Goal: Transaction & Acquisition: Purchase product/service

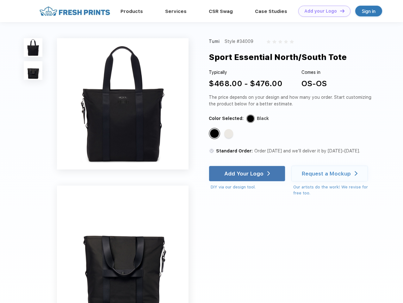
click at [322, 11] on link "Add your Logo Design Tool" at bounding box center [324, 11] width 52 height 11
click at [0, 0] on div "Design Tool" at bounding box center [0, 0] width 0 height 0
click at [339, 11] on link "Add your Logo Design Tool" at bounding box center [324, 11] width 52 height 11
click at [33, 47] on img at bounding box center [33, 47] width 19 height 19
click at [33, 71] on img at bounding box center [33, 70] width 19 height 19
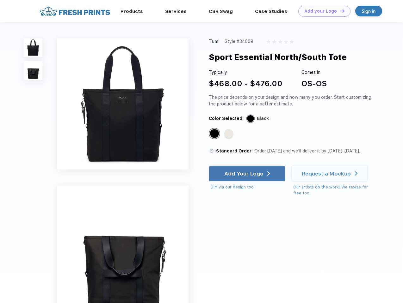
click at [215, 134] on div "Standard Color" at bounding box center [214, 133] width 9 height 9
click at [229, 134] on div "Standard Color" at bounding box center [228, 133] width 9 height 9
click at [247, 174] on div "Add Your Logo" at bounding box center [243, 174] width 39 height 6
click at [330, 174] on div "Request a Mockup" at bounding box center [325, 174] width 49 height 6
